Goal: Task Accomplishment & Management: Use online tool/utility

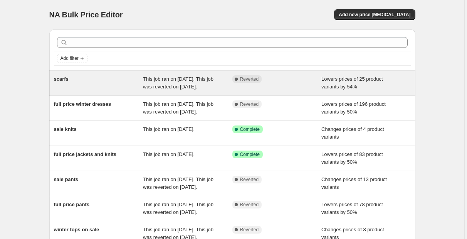
click at [66, 78] on span "scarfs" at bounding box center [61, 79] width 15 height 6
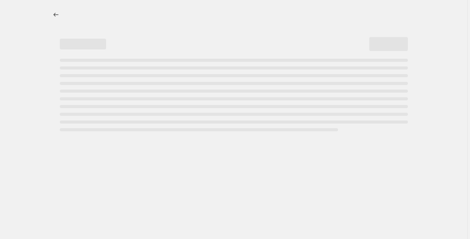
select select "percentage"
select select "collection"
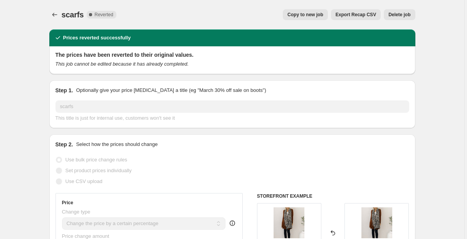
click at [306, 15] on span "Copy to new job" at bounding box center [306, 15] width 36 height 6
select select "percentage"
select select "collection"
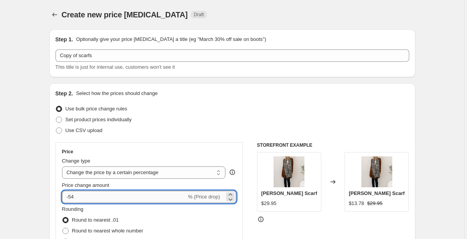
drag, startPoint x: 84, startPoint y: 196, endPoint x: 72, endPoint y: 199, distance: 12.3
click at [72, 199] on input "-54" at bounding box center [124, 196] width 125 height 12
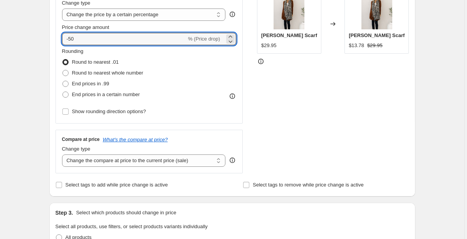
scroll to position [88, 0]
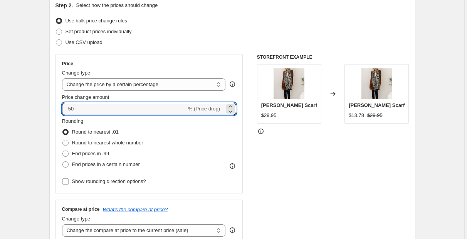
click at [315, 157] on div "STOREFRONT EXAMPLE Cleo Scarf $29.95 Changed to Cleo Scarf $13.78 $29.95" at bounding box center [333, 148] width 152 height 189
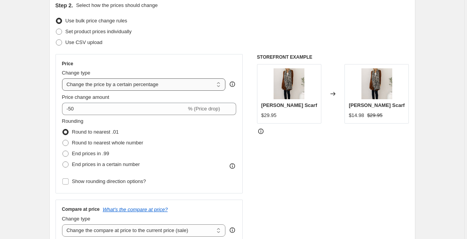
scroll to position [154, 0]
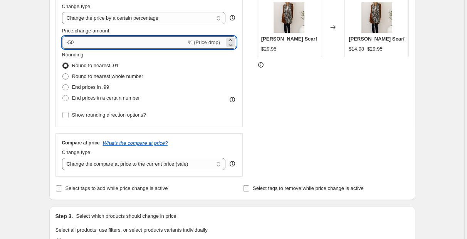
drag, startPoint x: 78, startPoint y: 44, endPoint x: 70, endPoint y: 45, distance: 7.9
click at [70, 45] on input "-50" at bounding box center [124, 42] width 125 height 12
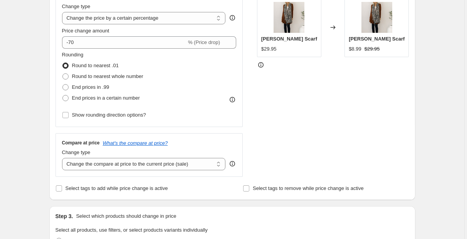
drag, startPoint x: 295, startPoint y: 88, endPoint x: 221, endPoint y: 83, distance: 73.8
click at [296, 88] on div "STOREFRONT EXAMPLE Cleo Scarf $29.95 Changed to Cleo Scarf $8.99 $29.95" at bounding box center [333, 82] width 152 height 189
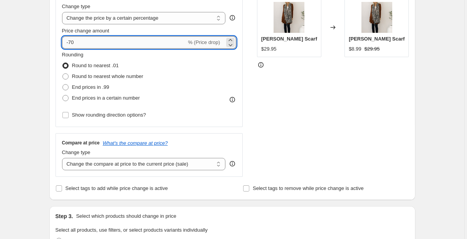
drag, startPoint x: 78, startPoint y: 39, endPoint x: 70, endPoint y: 45, distance: 9.6
click at [70, 45] on input "-70" at bounding box center [124, 42] width 125 height 12
type input "-60"
drag, startPoint x: 371, startPoint y: 106, endPoint x: 357, endPoint y: 101, distance: 14.9
click at [370, 106] on div "STOREFRONT EXAMPLE Cleo Scarf $29.95 Changed to Cleo Scarf $8.99 $29.95" at bounding box center [333, 82] width 152 height 189
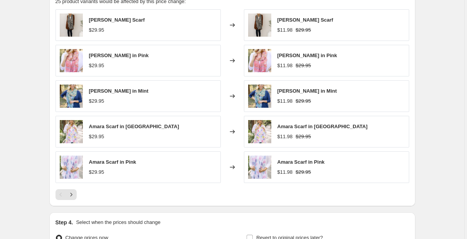
scroll to position [572, 0]
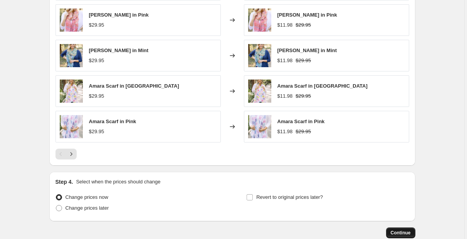
click at [406, 231] on span "Continue" at bounding box center [401, 232] width 20 height 6
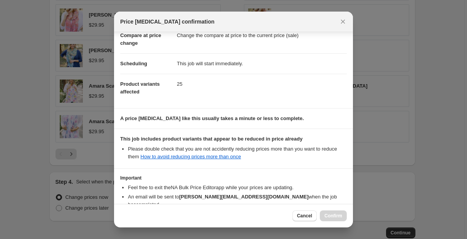
scroll to position [84, 0]
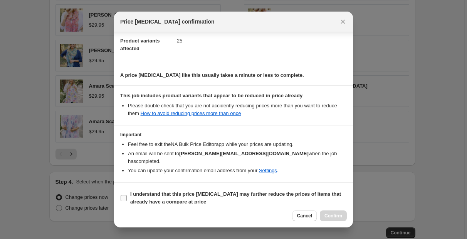
click at [124, 195] on input "I understand that this price change job may further reduce the prices of items …" at bounding box center [124, 198] width 6 height 6
checkbox input "true"
click at [342, 214] on button "Confirm" at bounding box center [333, 215] width 27 height 11
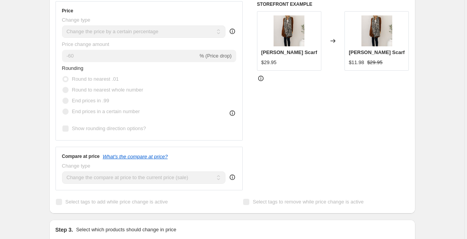
scroll to position [22, 0]
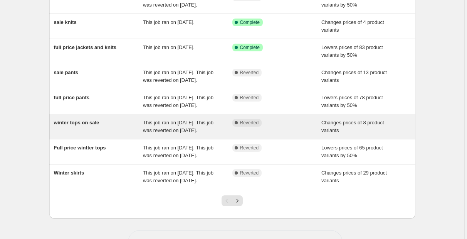
scroll to position [198, 0]
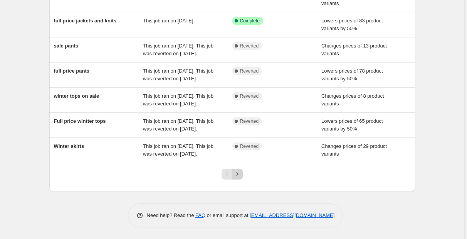
click at [241, 178] on icon "Next" at bounding box center [238, 174] width 8 height 8
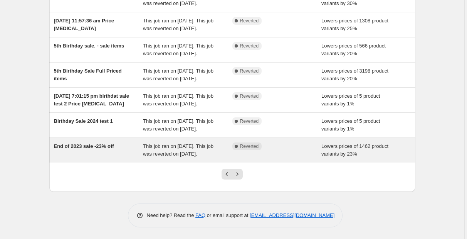
scroll to position [210, 0]
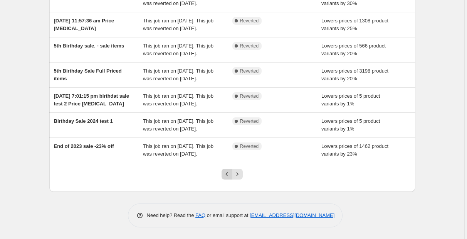
click at [229, 173] on icon "Previous" at bounding box center [227, 174] width 8 height 8
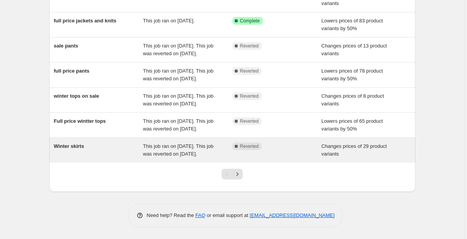
click at [78, 143] on span "Winter skirts" at bounding box center [69, 146] width 30 height 6
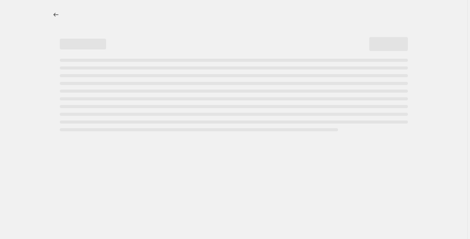
select select "collection"
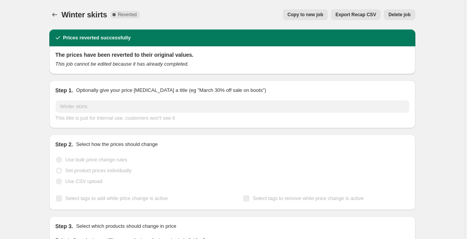
click at [305, 17] on span "Copy to new job" at bounding box center [306, 15] width 36 height 6
select select "collection"
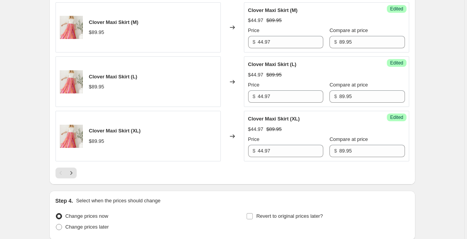
scroll to position [1322, 0]
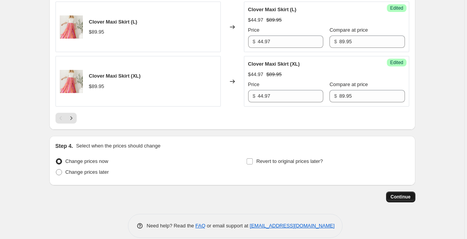
click at [408, 194] on span "Continue" at bounding box center [401, 197] width 20 height 6
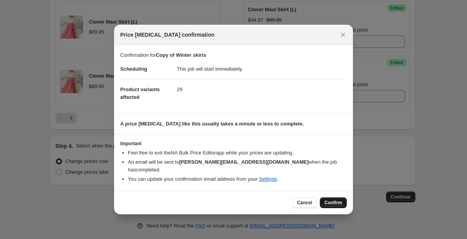
click at [338, 199] on span "Confirm" at bounding box center [334, 202] width 18 height 6
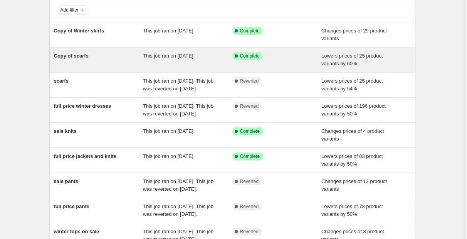
scroll to position [158, 0]
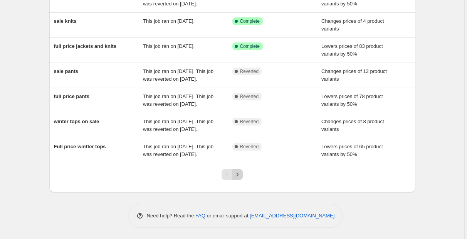
click at [239, 178] on icon "Next" at bounding box center [238, 174] width 8 height 8
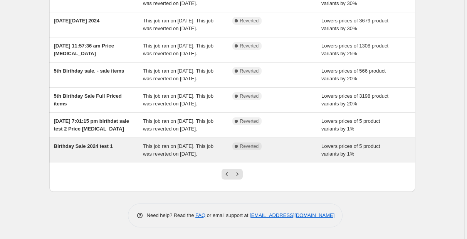
scroll to position [210, 0]
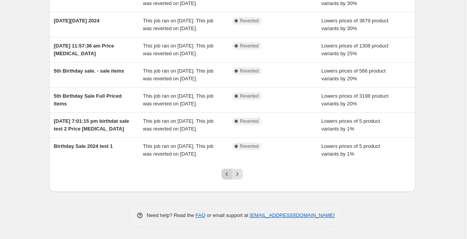
click at [227, 178] on icon "Previous" at bounding box center [227, 174] width 8 height 8
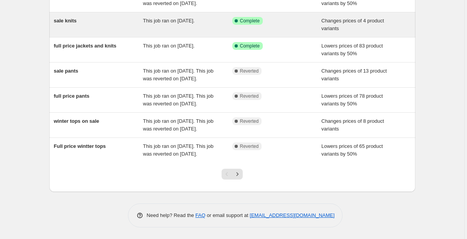
scroll to position [202, 0]
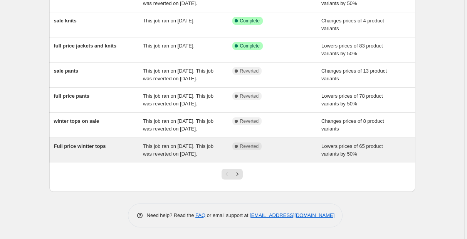
click at [102, 143] on span "Full price wintter tops" at bounding box center [80, 146] width 52 height 6
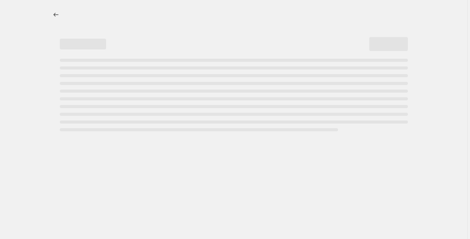
select select "percentage"
select select "collection"
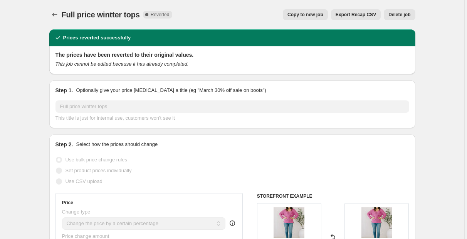
click at [313, 14] on span "Copy to new job" at bounding box center [306, 15] width 36 height 6
select select "percentage"
select select "collection"
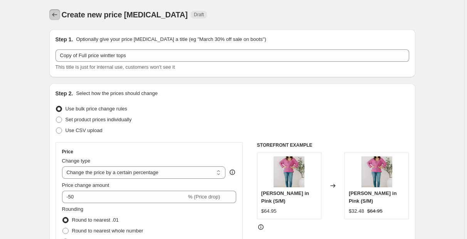
click at [56, 15] on icon "Price change jobs" at bounding box center [55, 15] width 8 height 8
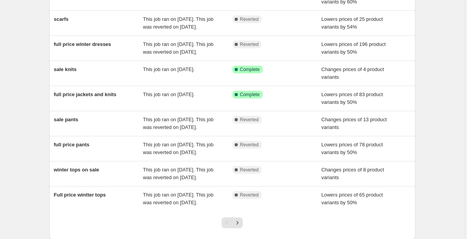
scroll to position [154, 0]
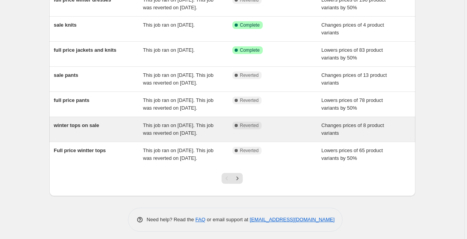
click at [78, 128] on span "winter tops on sale" at bounding box center [76, 125] width 45 height 6
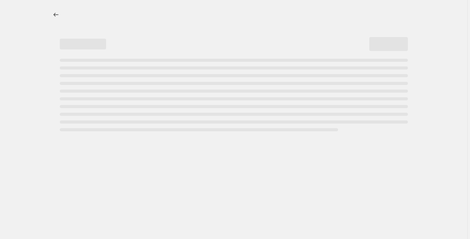
select select "collection"
select select "not_equal"
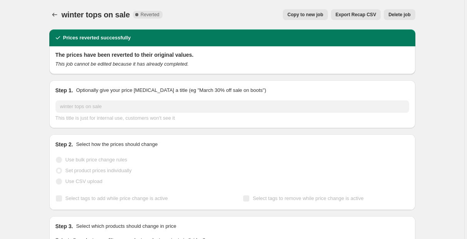
click at [302, 17] on span "Copy to new job" at bounding box center [306, 15] width 36 height 6
select select "collection"
select select "not_equal"
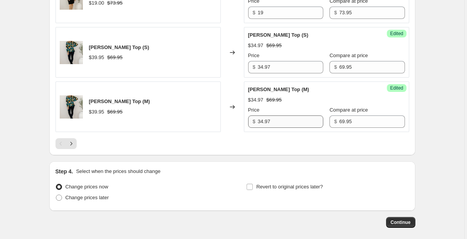
scroll to position [1342, 0]
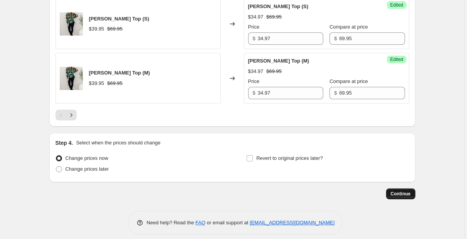
click at [403, 190] on span "Continue" at bounding box center [401, 193] width 20 height 6
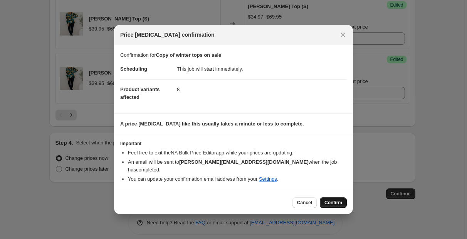
click at [338, 199] on span "Confirm" at bounding box center [334, 202] width 18 height 6
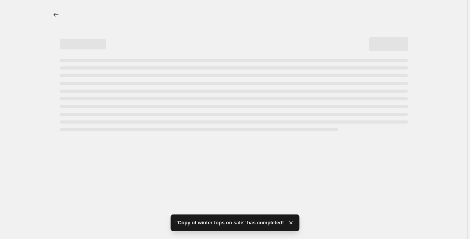
select select "collection"
select select "not_equal"
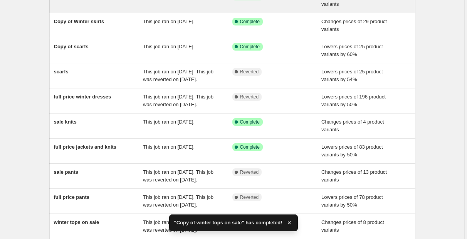
scroll to position [154, 0]
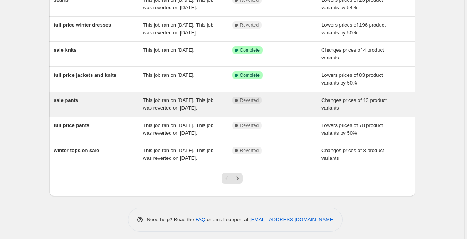
click at [74, 103] on span "sale pants" at bounding box center [66, 100] width 25 height 6
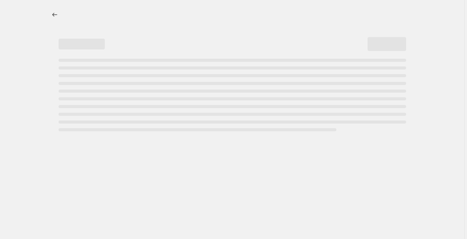
select select "collection"
select select "not_equal"
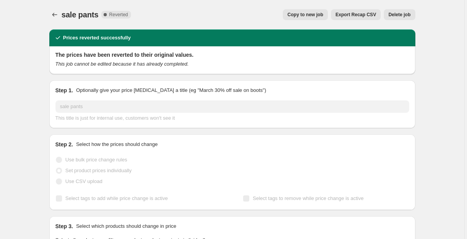
click at [323, 12] on span "Copy to new job" at bounding box center [306, 15] width 36 height 6
select select "collection"
select select "not_equal"
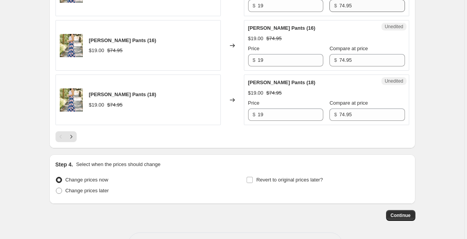
scroll to position [1342, 0]
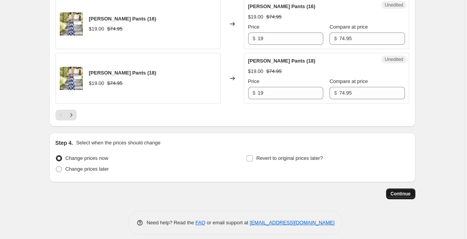
click at [403, 190] on span "Continue" at bounding box center [401, 193] width 20 height 6
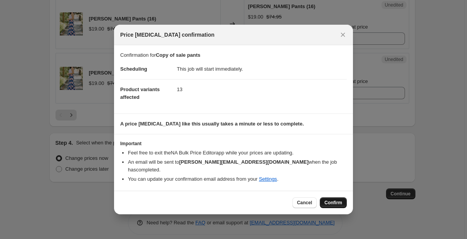
click at [336, 199] on span "Confirm" at bounding box center [334, 202] width 18 height 6
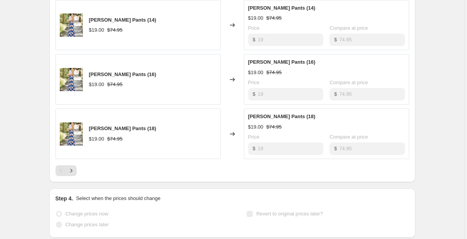
scroll to position [1362, 0]
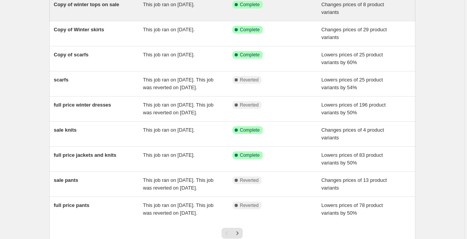
scroll to position [132, 0]
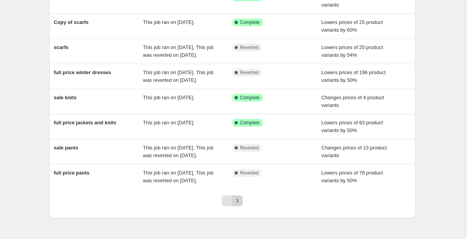
click at [241, 204] on icon "Next" at bounding box center [238, 201] width 8 height 8
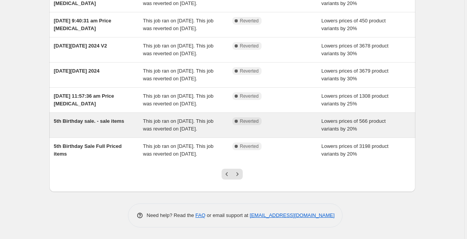
scroll to position [210, 0]
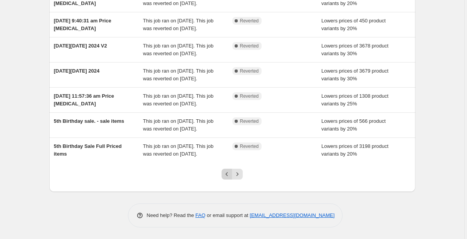
click at [225, 175] on icon "Previous" at bounding box center [227, 174] width 8 height 8
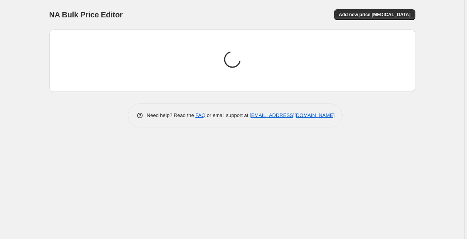
scroll to position [0, 0]
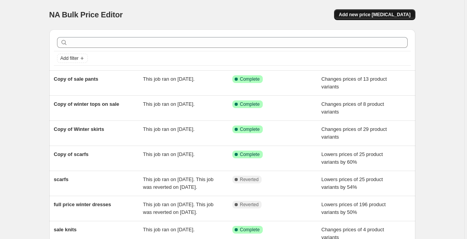
click at [375, 16] on span "Add new price [MEDICAL_DATA]" at bounding box center [375, 15] width 72 height 6
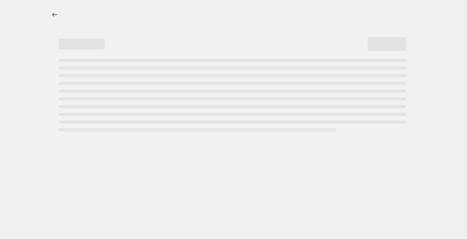
select select "percentage"
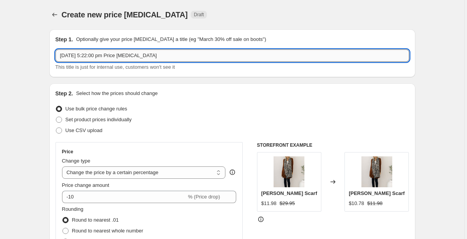
click at [153, 56] on input "26 Sept 2025, 5:22:00 pm Price change job" at bounding box center [233, 55] width 354 height 12
drag, startPoint x: 164, startPoint y: 56, endPoint x: 19, endPoint y: 66, distance: 145.2
type input "FULL PRICE"
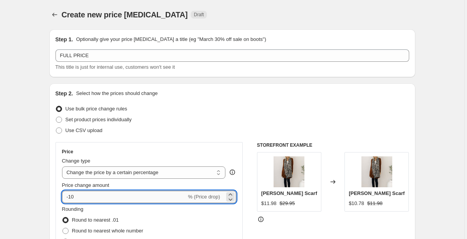
drag, startPoint x: 87, startPoint y: 195, endPoint x: 70, endPoint y: 198, distance: 16.7
click at [70, 198] on input "-10" at bounding box center [124, 196] width 125 height 12
type input "-50"
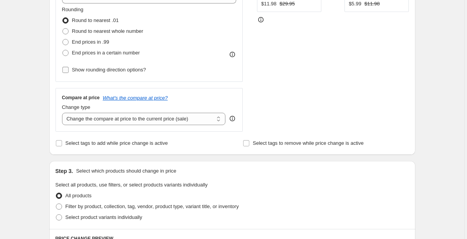
scroll to position [242, 0]
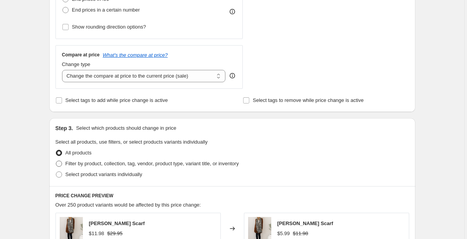
click at [59, 163] on span at bounding box center [59, 163] width 6 height 6
click at [56, 161] on input "Filter by product, collection, tag, vendor, product type, variant title, or inv…" at bounding box center [56, 160] width 0 height 0
radio input "true"
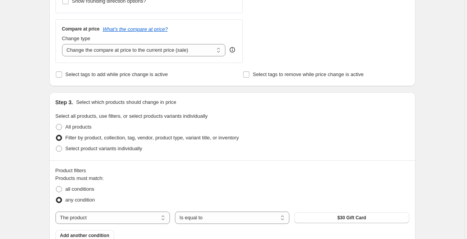
scroll to position [308, 0]
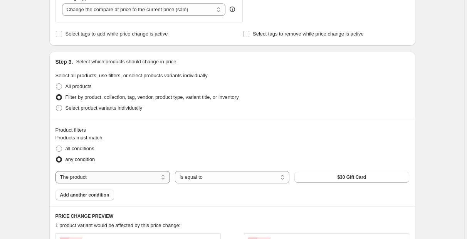
click at [96, 176] on select "The product The product's collection The product's tag The product's vendor The…" at bounding box center [113, 177] width 114 height 12
select select "collection"
click at [360, 179] on span "2nd Aug 24" at bounding box center [351, 177] width 15 height 6
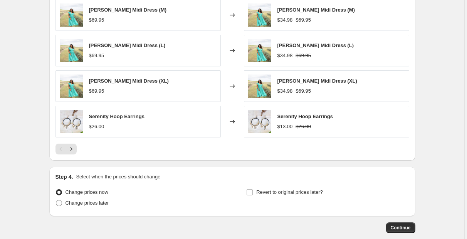
scroll to position [616, 0]
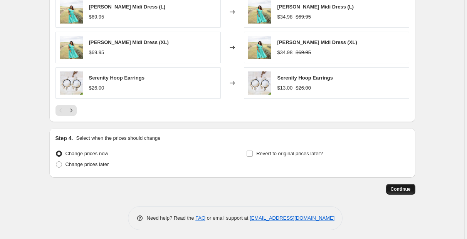
click at [404, 186] on span "Continue" at bounding box center [401, 189] width 20 height 6
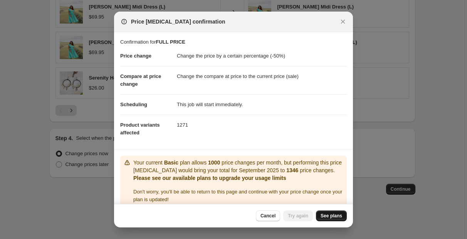
click at [332, 212] on link "See plans" at bounding box center [331, 215] width 31 height 11
click at [335, 215] on span "See plans" at bounding box center [332, 215] width 22 height 6
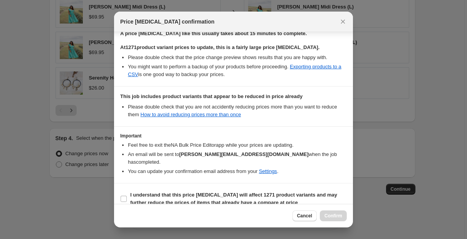
scroll to position [127, 0]
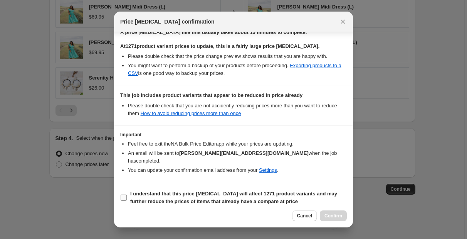
click at [123, 192] on label "I understand that this price change job will affect 1271 product variants and m…" at bounding box center [233, 197] width 227 height 19
click at [123, 194] on input "I understand that this price change job will affect 1271 product variants and m…" at bounding box center [124, 197] width 6 height 6
checkbox input "true"
click at [342, 215] on span "Confirm" at bounding box center [334, 215] width 18 height 6
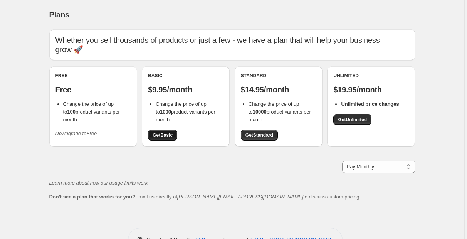
click at [161, 134] on span "Get Basic" at bounding box center [163, 135] width 20 height 6
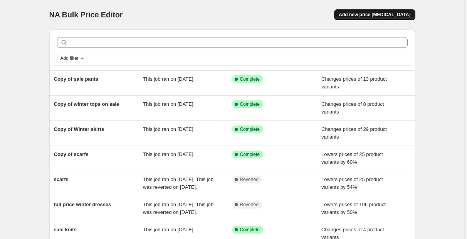
click at [383, 13] on span "Add new price [MEDICAL_DATA]" at bounding box center [375, 15] width 72 height 6
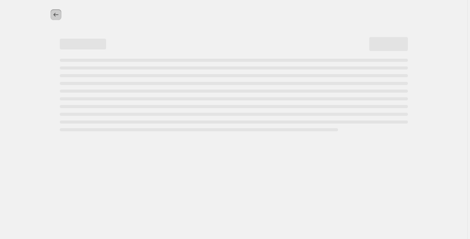
click at [55, 15] on icon "Price change jobs" at bounding box center [56, 15] width 8 height 8
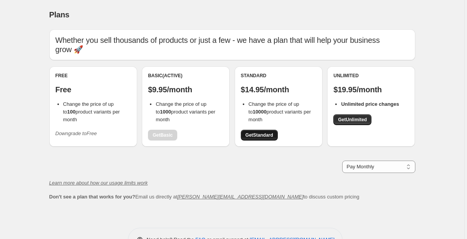
click at [266, 134] on span "Get Standard" at bounding box center [260, 135] width 28 height 6
